Goal: Task Accomplishment & Management: Manage account settings

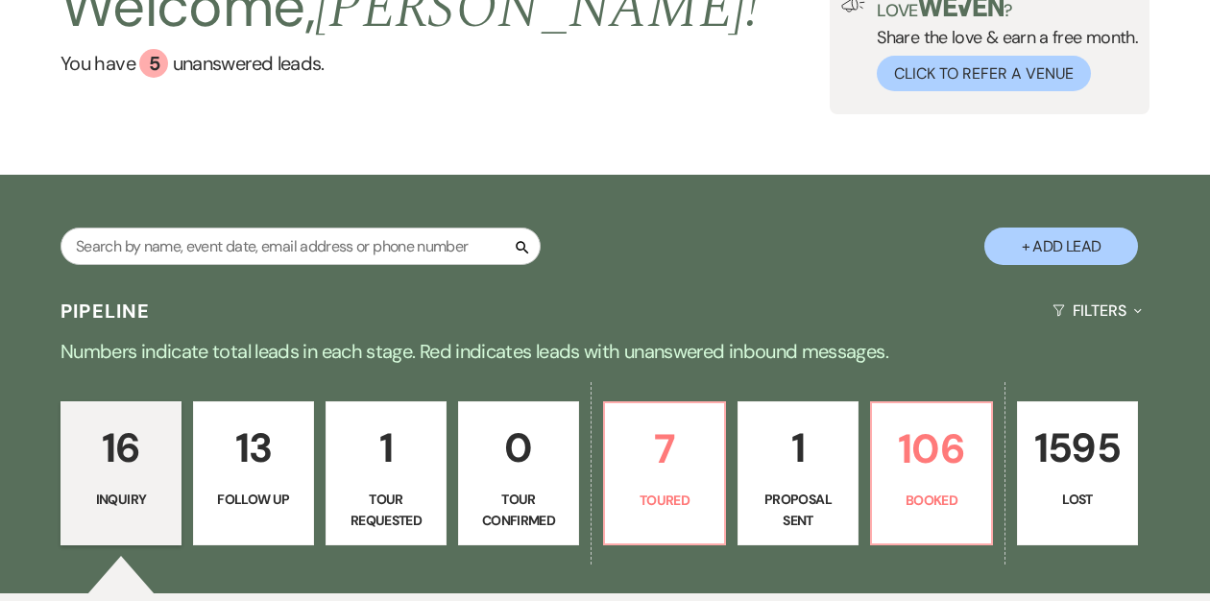
scroll to position [146, 0]
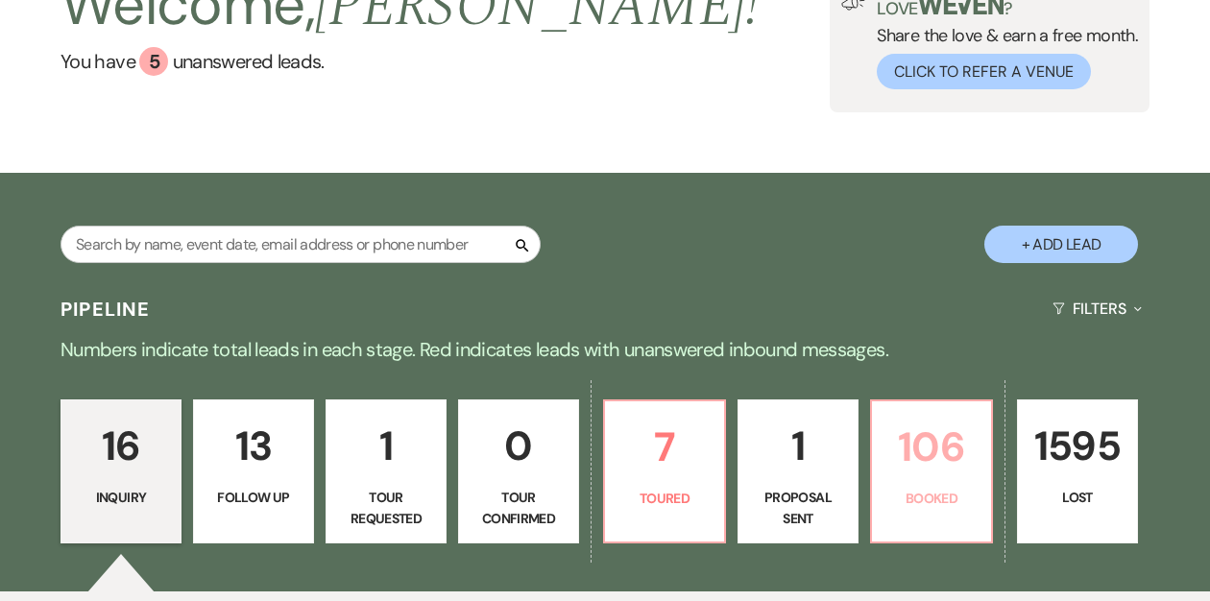
click at [910, 460] on p "106" at bounding box center [931, 447] width 96 height 64
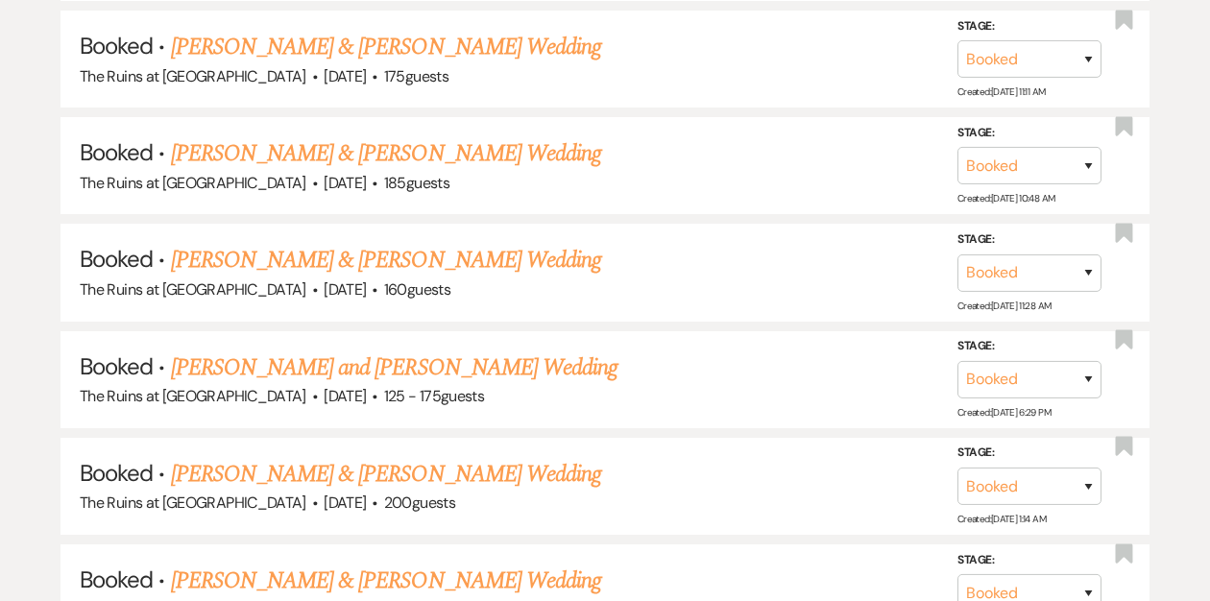
scroll to position [1499, 0]
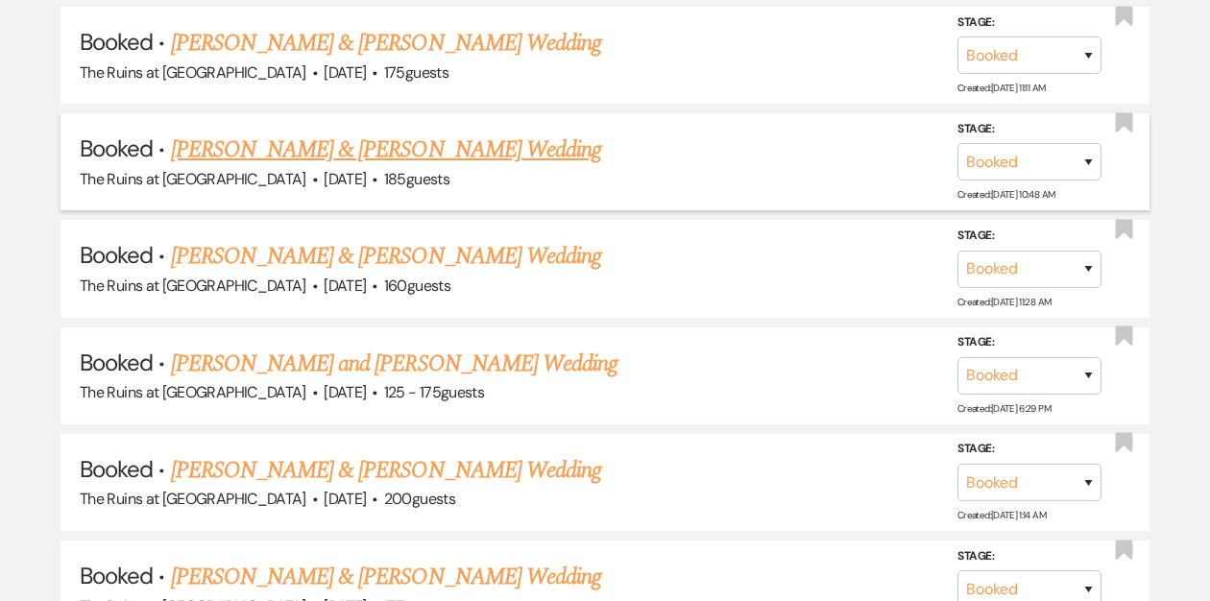
click at [431, 140] on link "[PERSON_NAME] & [PERSON_NAME] Wedding" at bounding box center [386, 149] width 430 height 35
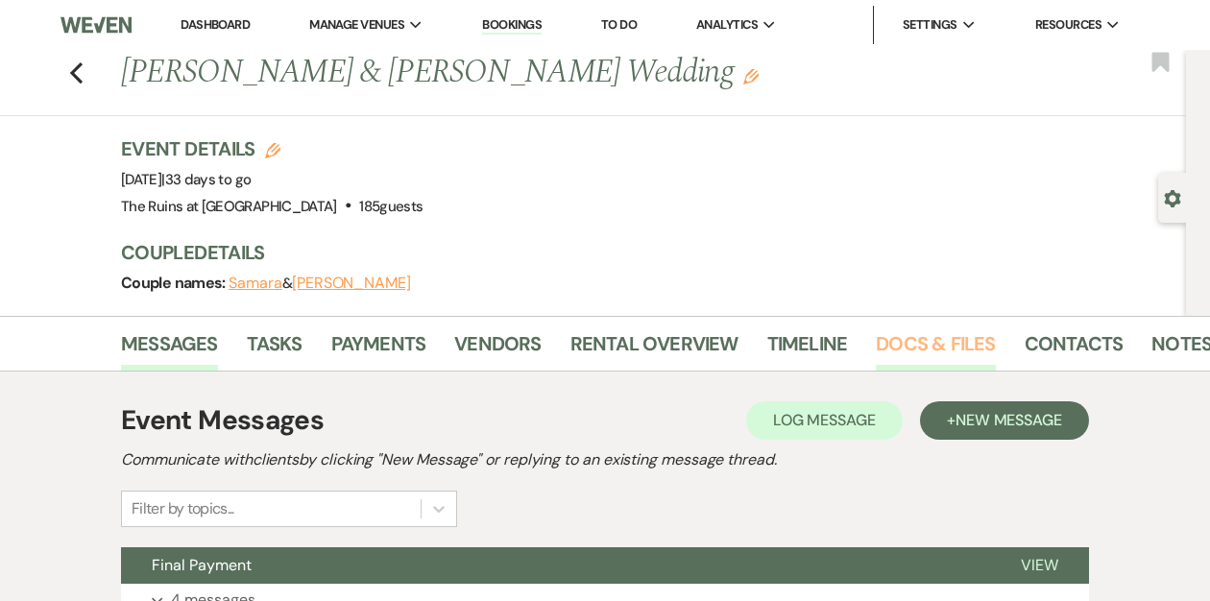
click at [876, 345] on link "Docs & Files" at bounding box center [935, 349] width 119 height 42
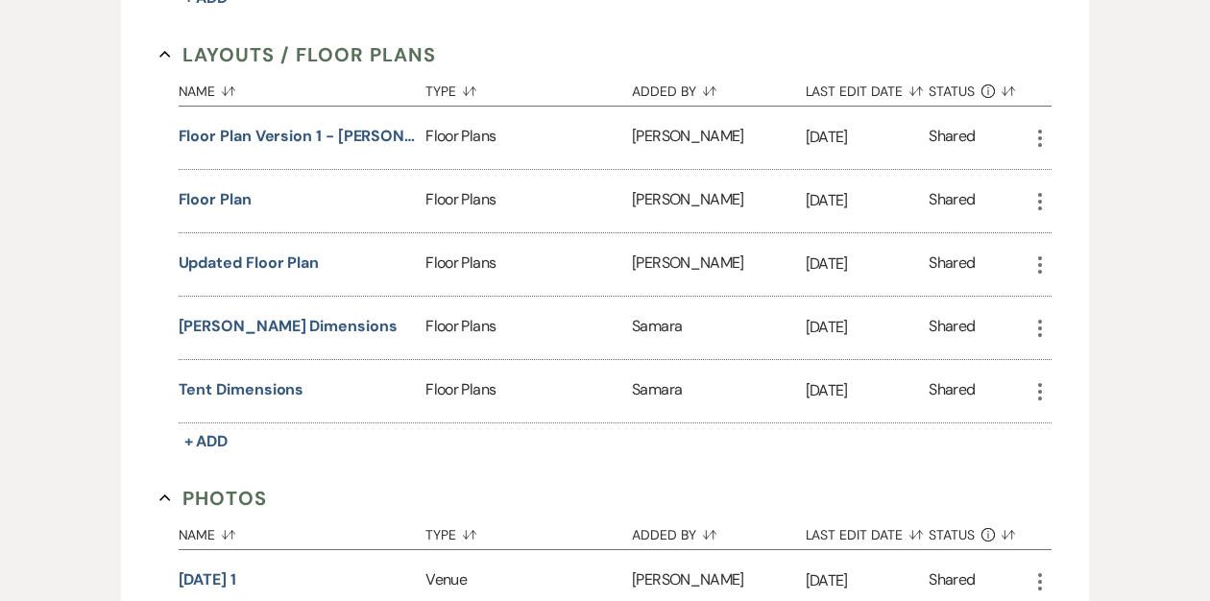
scroll to position [1089, 0]
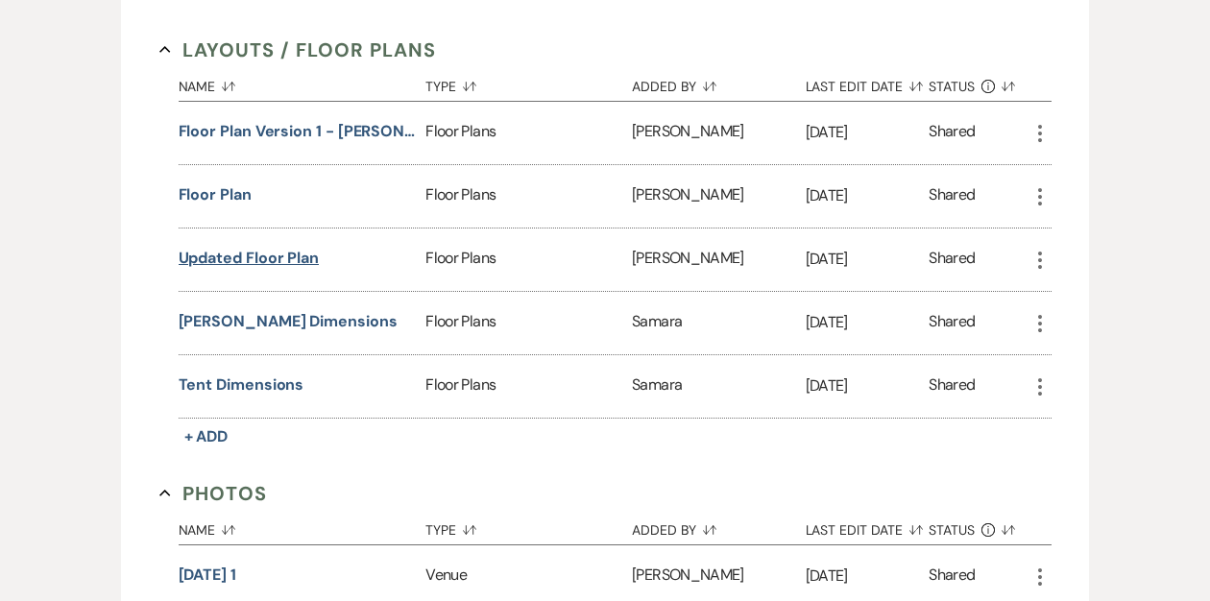
click at [240, 253] on button "Updated Floor Plan" at bounding box center [249, 258] width 141 height 23
